Goal: Task Accomplishment & Management: Manage account settings

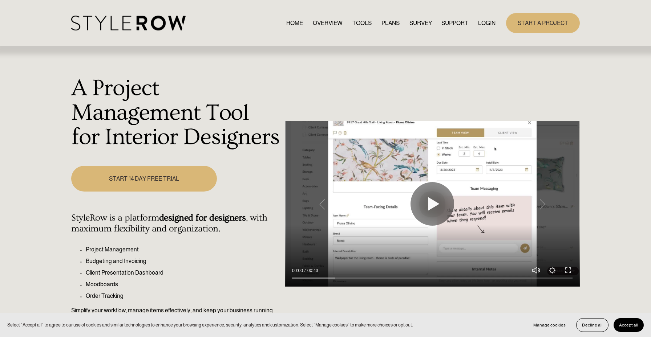
click at [496, 24] on div "START A PROJECT" at bounding box center [537, 23] width 84 height 20
click at [485, 24] on link "LOGIN" at bounding box center [486, 23] width 17 height 10
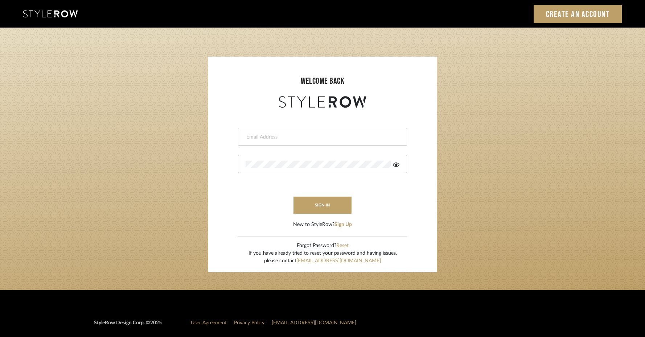
click at [313, 140] on div at bounding box center [322, 137] width 169 height 18
type input "[EMAIL_ADDRESS][DOMAIN_NAME]"
click at [300, 159] on div at bounding box center [322, 164] width 169 height 18
click at [325, 205] on button "sign in" at bounding box center [323, 205] width 58 height 17
click at [397, 164] on icon at bounding box center [396, 165] width 7 height 4
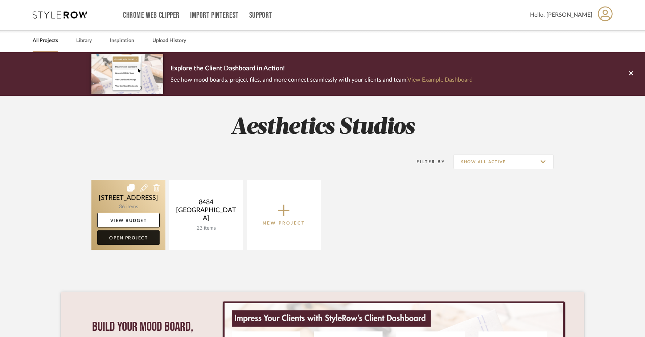
click at [135, 236] on link "Open Project" at bounding box center [128, 238] width 62 height 15
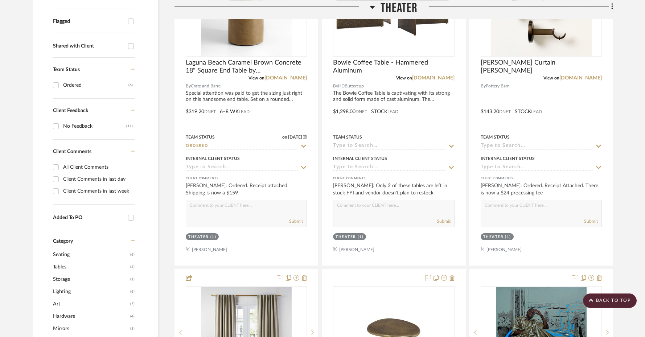
scroll to position [245, 0]
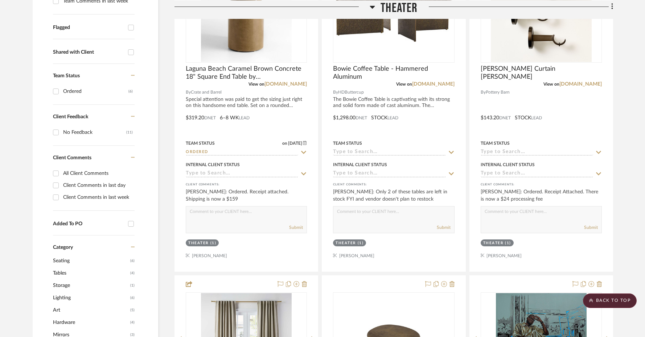
click at [75, 53] on div "Shared with Client" at bounding box center [89, 52] width 72 height 6
click at [125, 53] on input "Shared with Client" at bounding box center [131, 52] width 12 height 12
checkbox input "true"
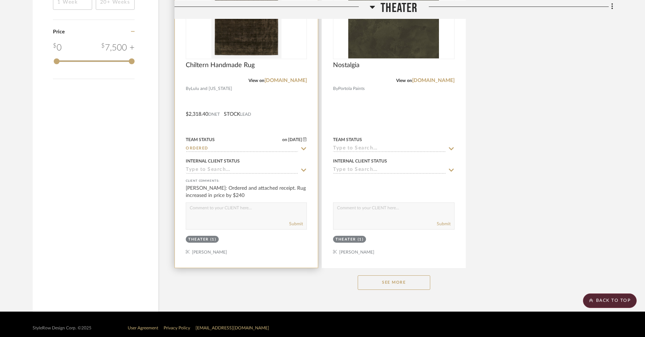
scroll to position [912, 0]
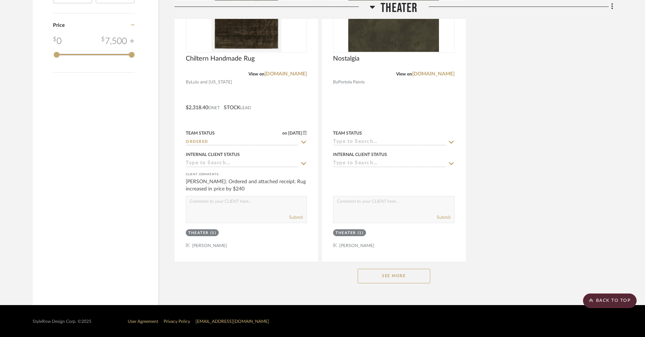
click at [374, 271] on button "See More" at bounding box center [394, 276] width 73 height 15
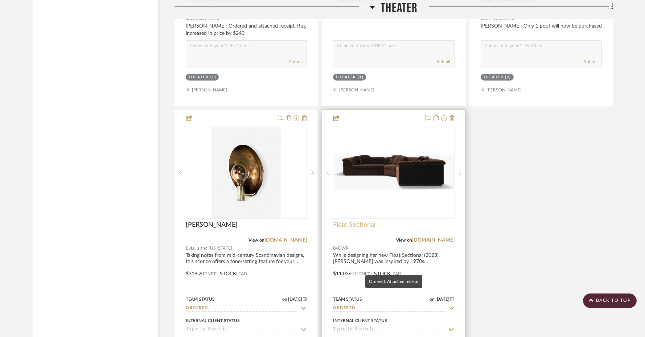
scroll to position [889, 0]
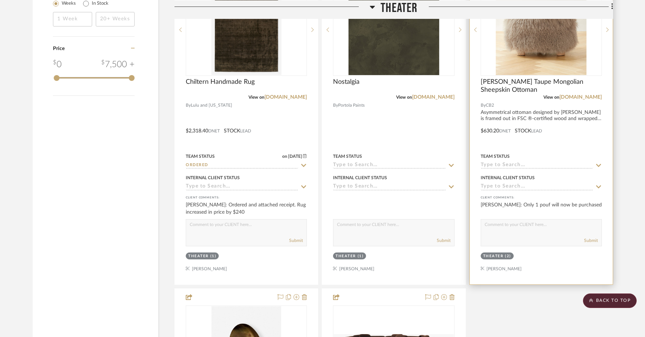
click at [0, 0] on img at bounding box center [0, 0] width 0 height 0
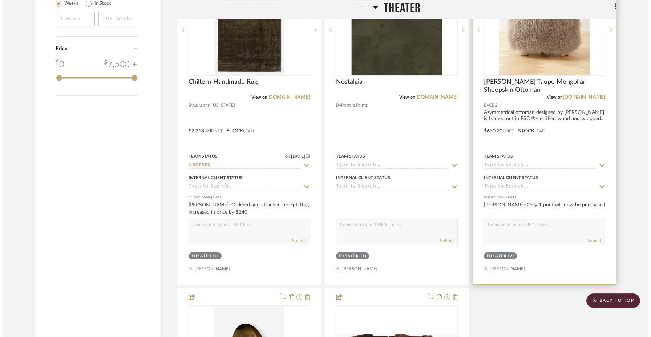
scroll to position [0, 0]
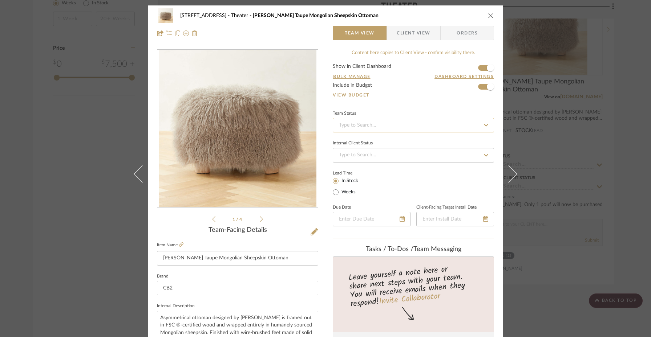
click at [378, 123] on input at bounding box center [413, 125] width 161 height 15
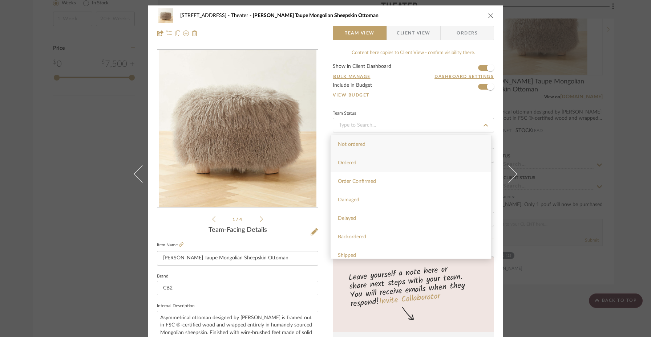
click at [364, 161] on div "Ordered" at bounding box center [410, 163] width 160 height 19
type input "[DATE]"
type input "Ordered"
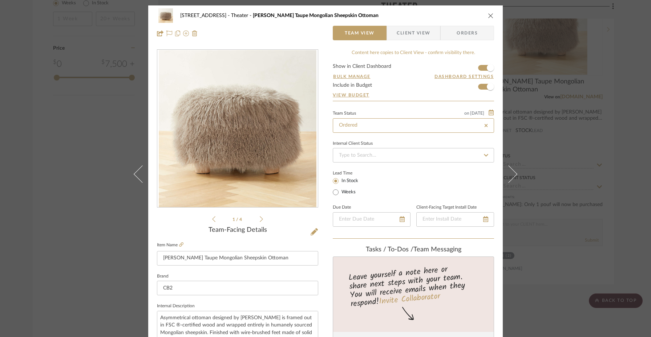
type input "[DATE]"
type input "Ordered"
click at [407, 32] on span "Client View" at bounding box center [412, 33] width 33 height 15
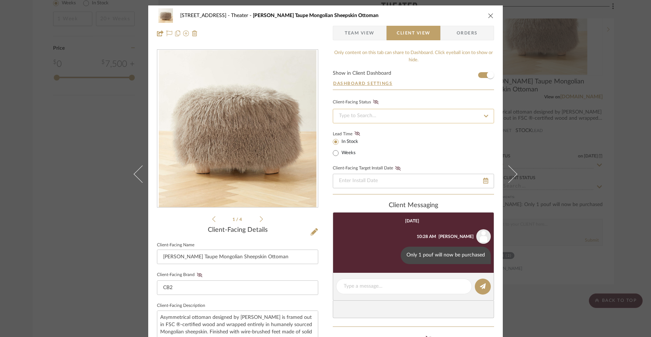
click at [371, 118] on input at bounding box center [413, 116] width 161 height 15
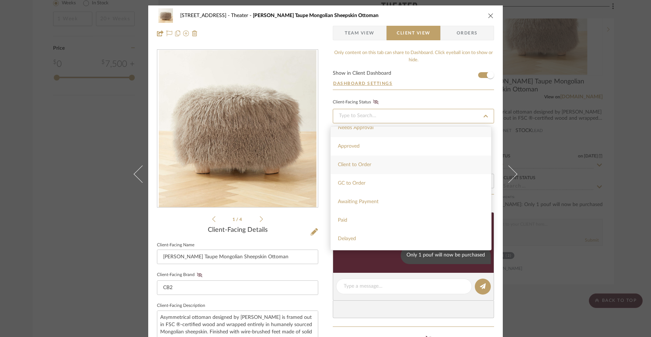
scroll to position [27, 0]
click at [363, 206] on div "Paid" at bounding box center [410, 201] width 160 height 19
type input "[DATE]"
type input "Paid"
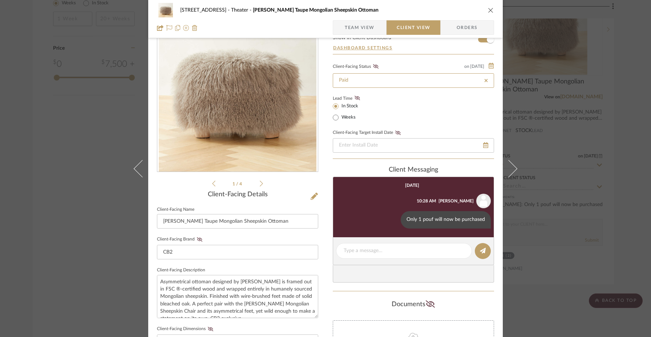
scroll to position [55, 0]
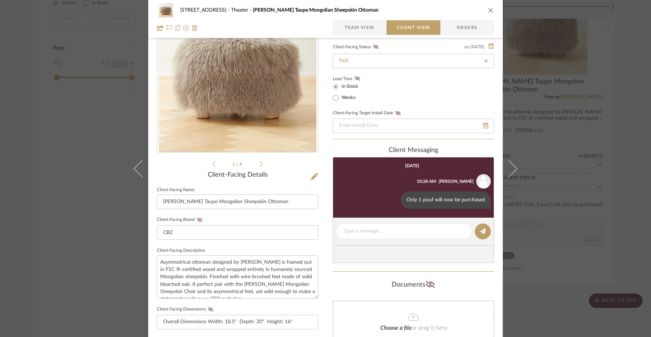
click at [404, 322] on div "Choose a file or drag it here." at bounding box center [413, 321] width 161 height 41
click at [425, 232] on textarea at bounding box center [403, 232] width 121 height 8
paste textarea "Scheduled for [DATE]"
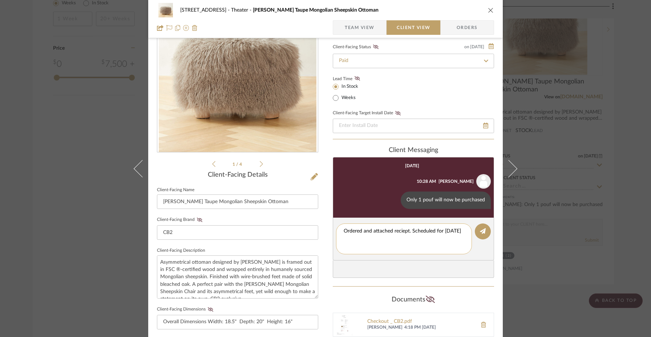
scroll to position [0, 0]
type textarea "Ordered and attached receipt. Scheduled for [DATE]"
click at [482, 232] on icon at bounding box center [483, 231] width 6 height 6
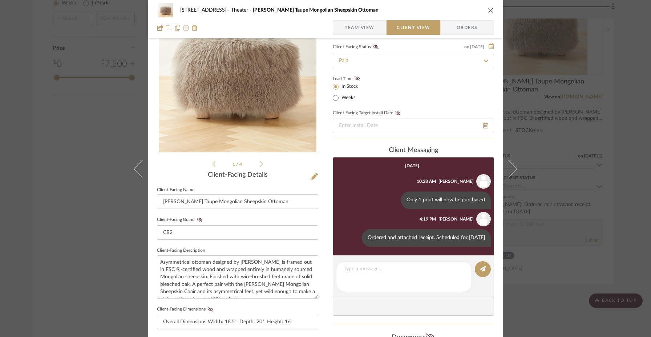
click at [488, 11] on icon "close" at bounding box center [491, 10] width 6 height 6
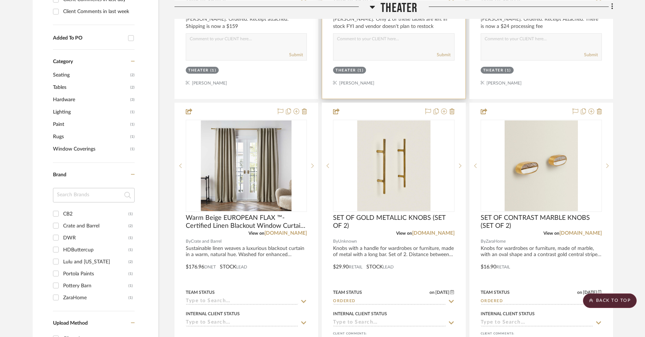
scroll to position [267, 0]
